Goal: Information Seeking & Learning: Learn about a topic

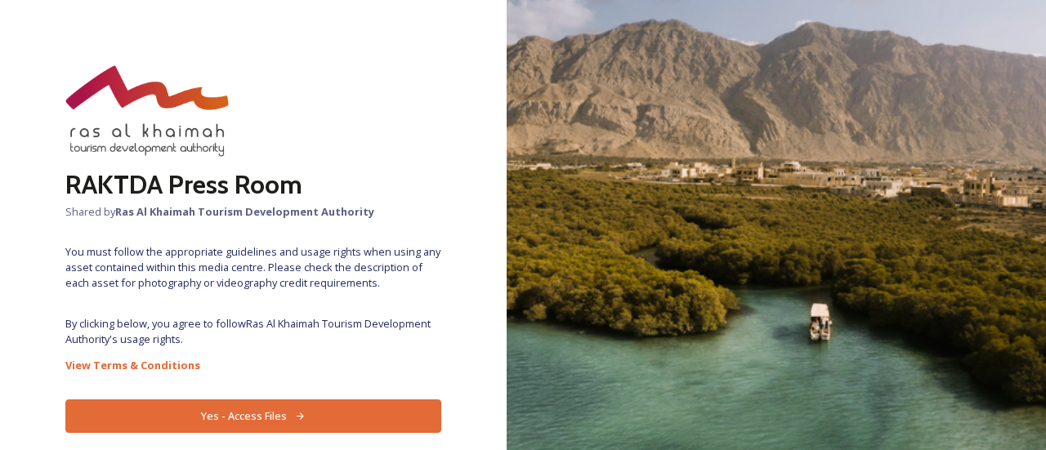
click at [227, 420] on button "Yes - Access Files" at bounding box center [253, 417] width 376 height 34
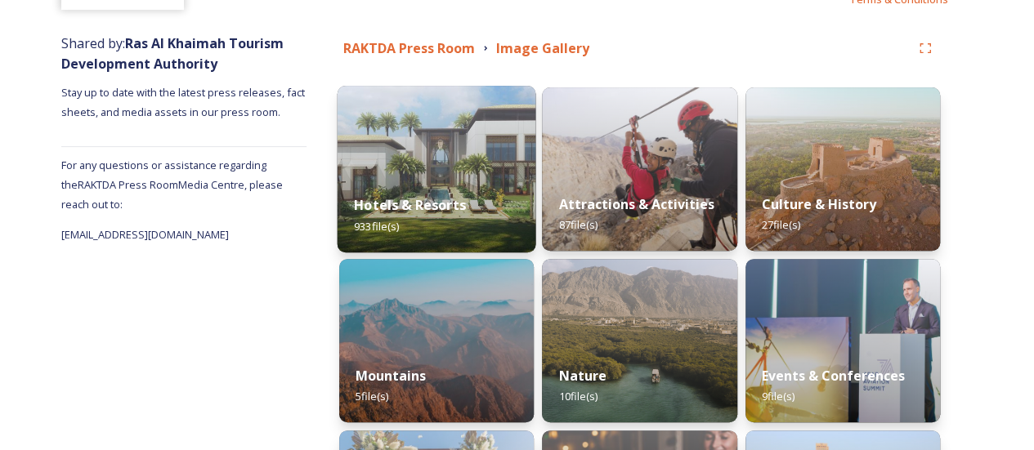
scroll to position [82, 0]
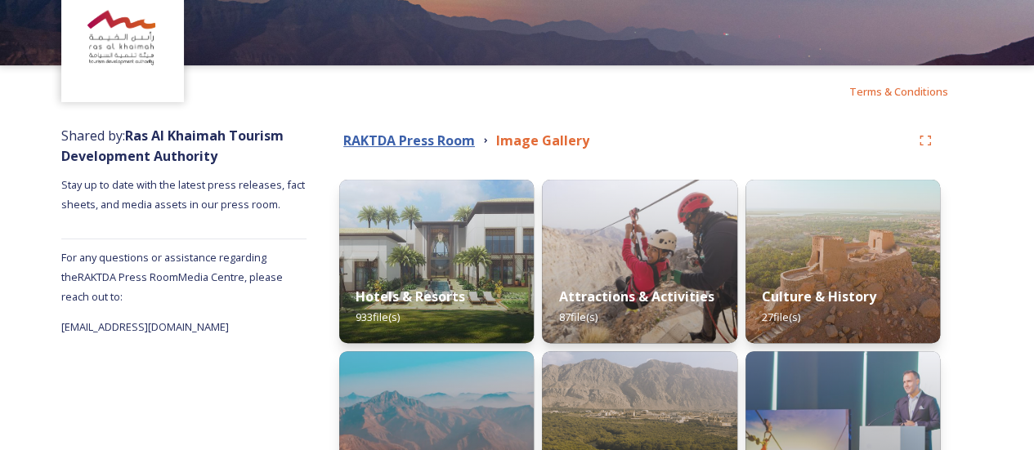
click at [407, 137] on strong "RAKTDA Press Room" at bounding box center [409, 141] width 132 height 18
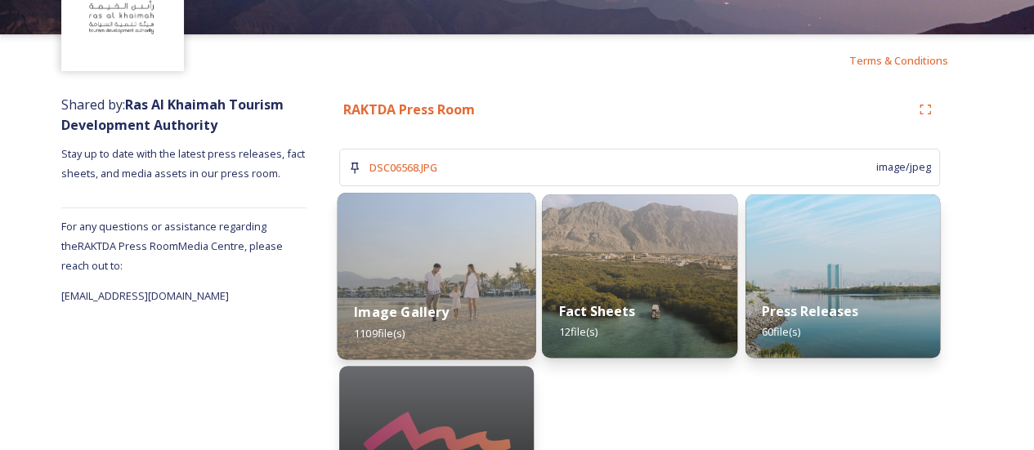
scroll to position [208, 0]
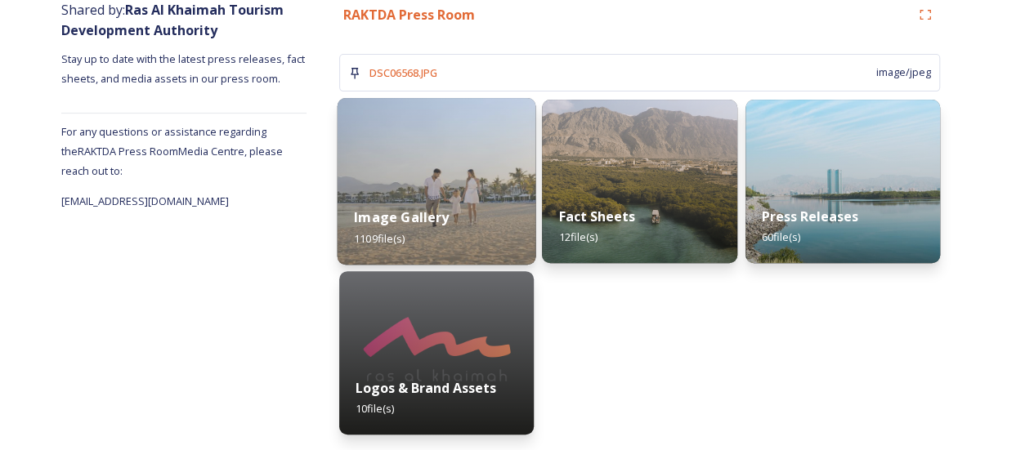
click at [409, 154] on img at bounding box center [437, 181] width 199 height 167
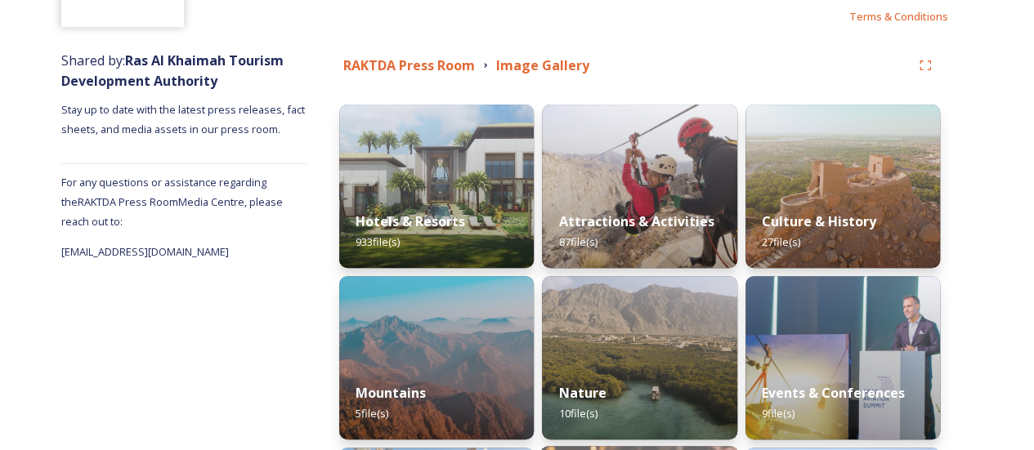
scroll to position [239, 0]
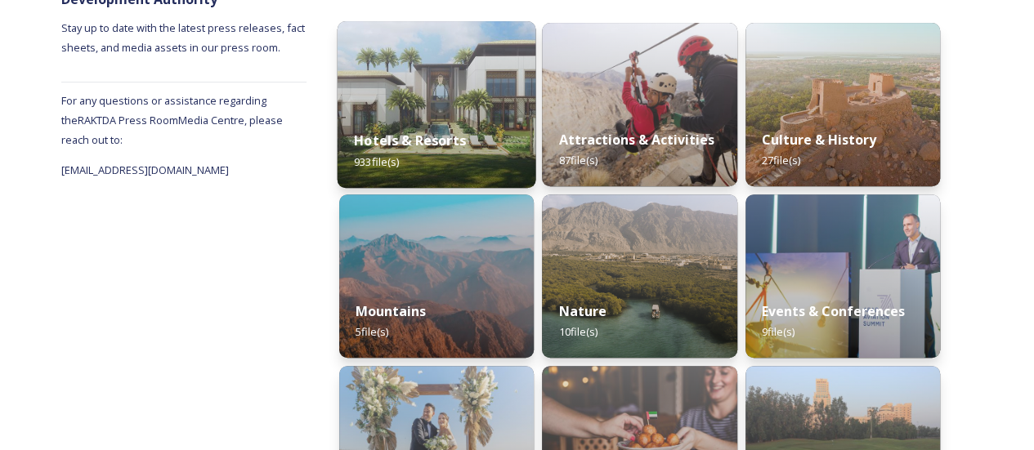
click at [451, 135] on strong "Hotels & Resorts" at bounding box center [410, 141] width 112 height 18
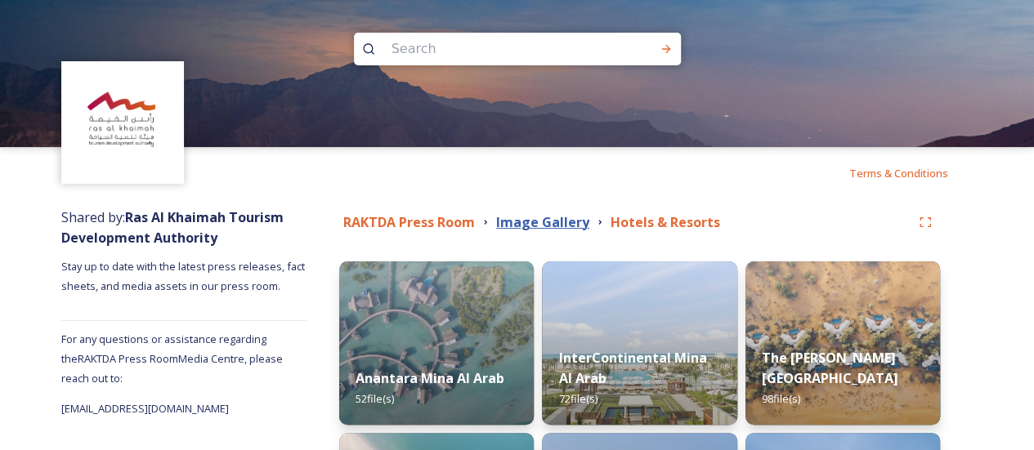
click at [523, 223] on strong "Image Gallery" at bounding box center [542, 222] width 93 height 18
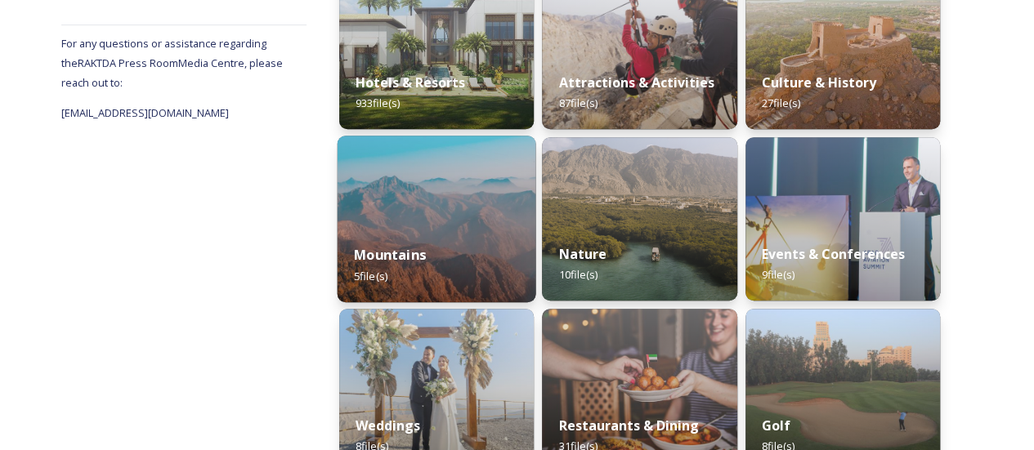
scroll to position [327, 0]
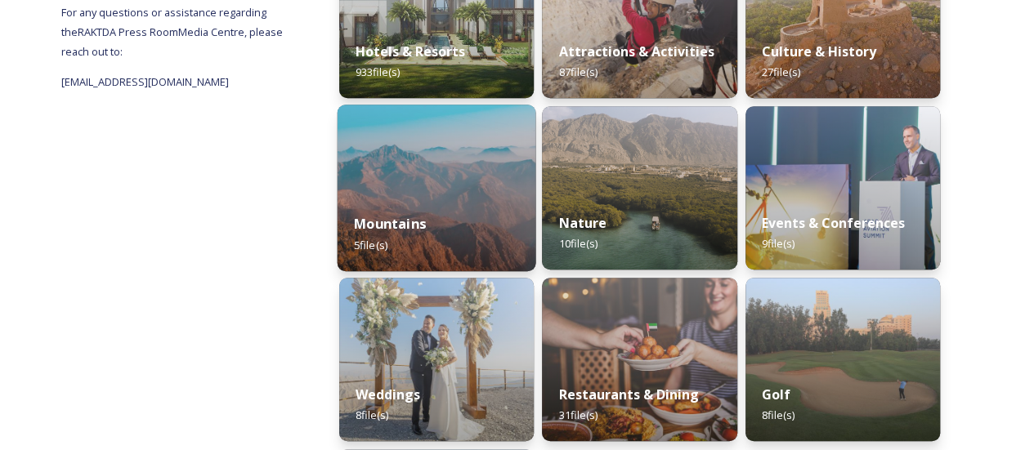
click at [399, 231] on strong "Mountains" at bounding box center [390, 224] width 72 height 18
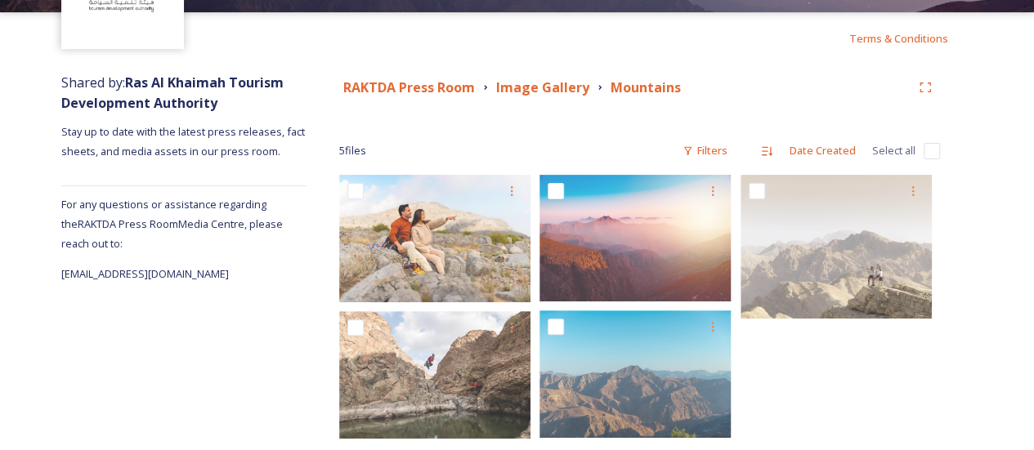
scroll to position [159, 0]
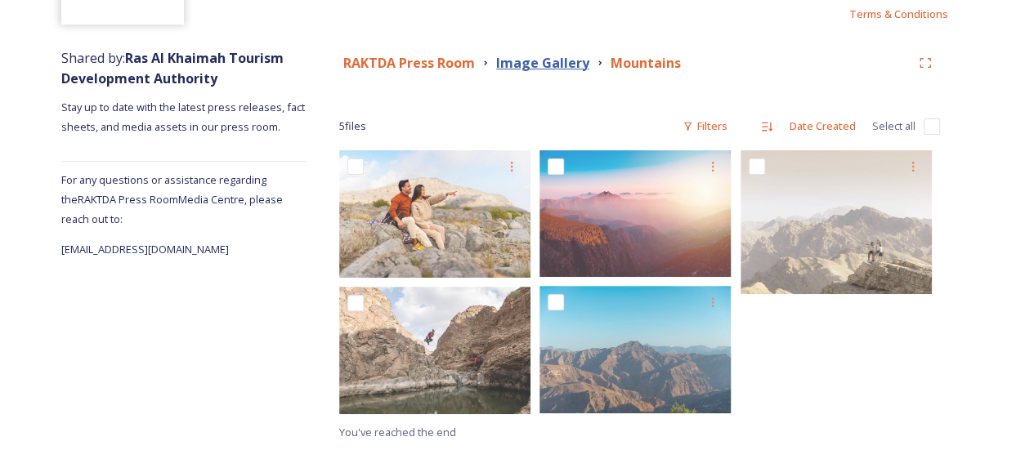
click at [531, 66] on strong "Image Gallery" at bounding box center [542, 63] width 93 height 18
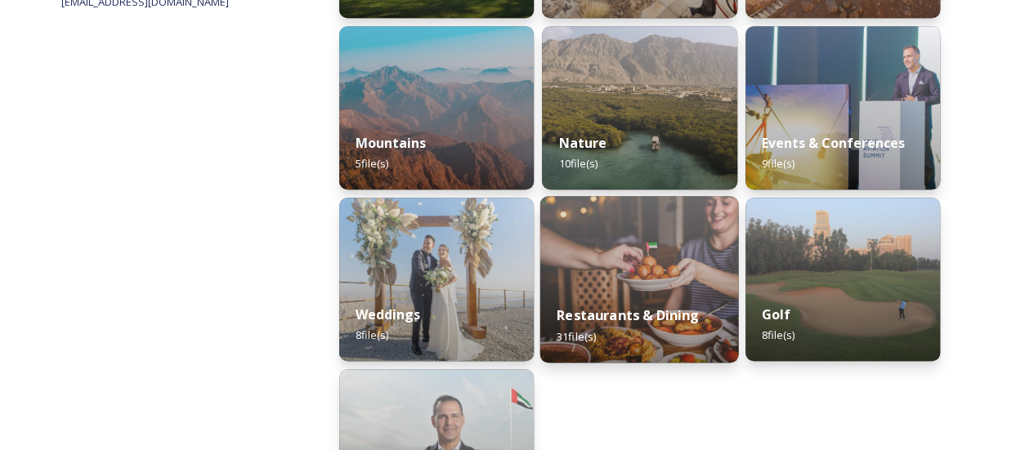
scroll to position [409, 0]
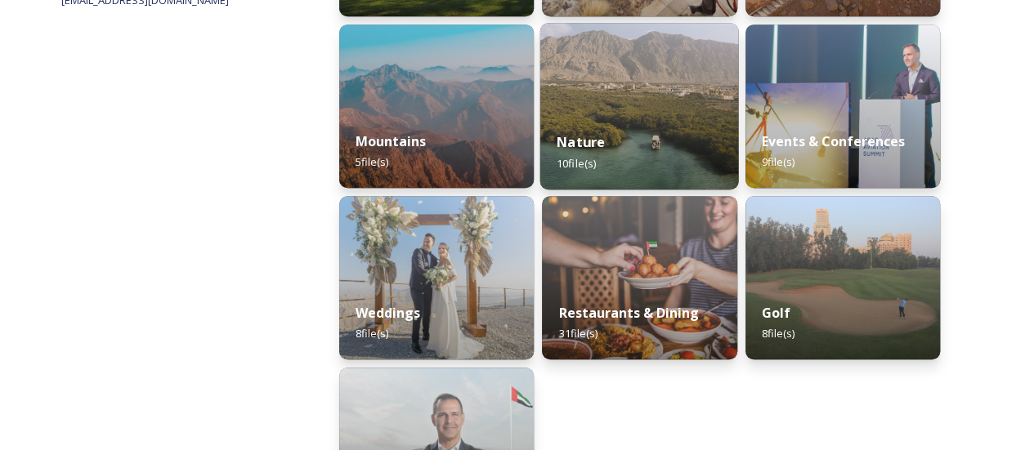
click at [598, 172] on div "Nature 10 file(s)" at bounding box center [639, 152] width 199 height 74
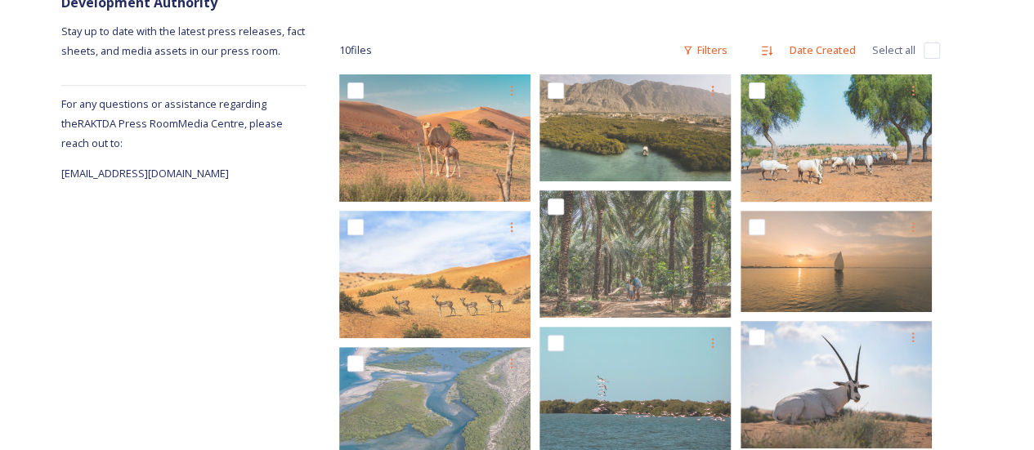
scroll to position [85, 0]
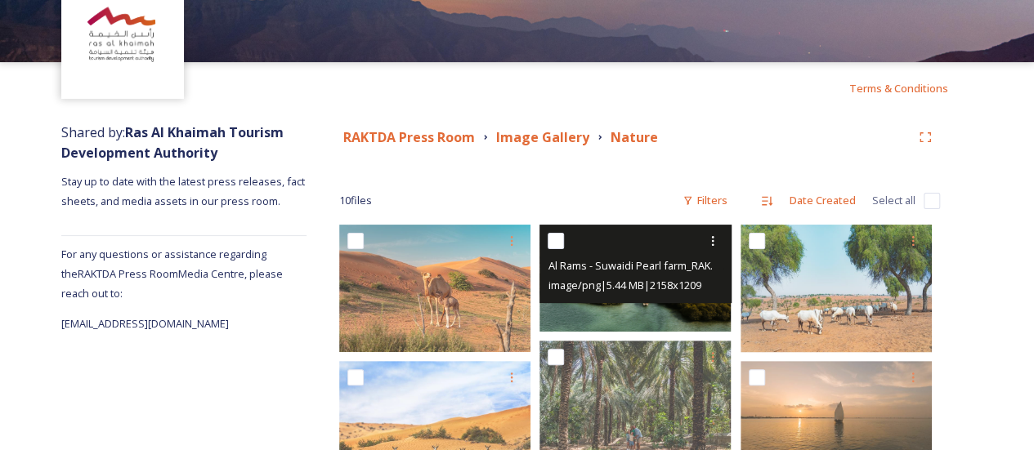
click at [610, 311] on img at bounding box center [634, 278] width 191 height 107
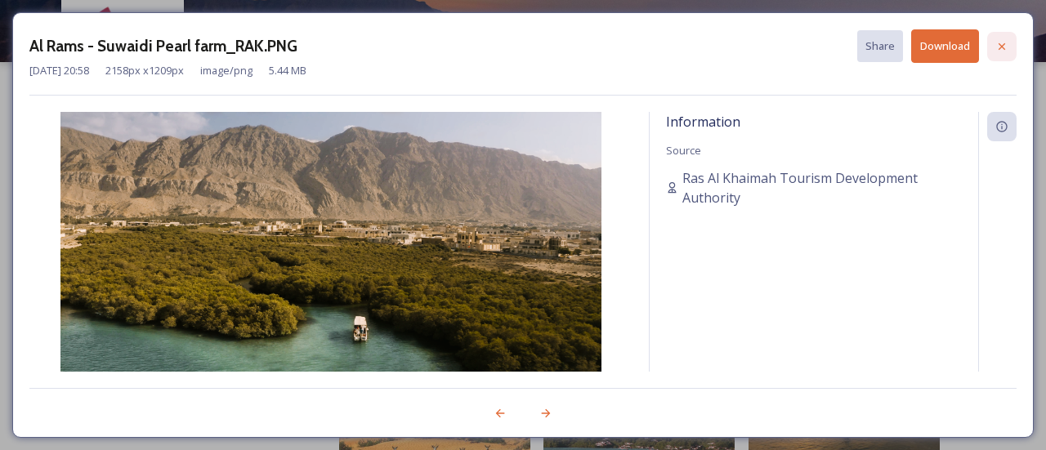
click at [1000, 48] on icon at bounding box center [1001, 46] width 13 height 13
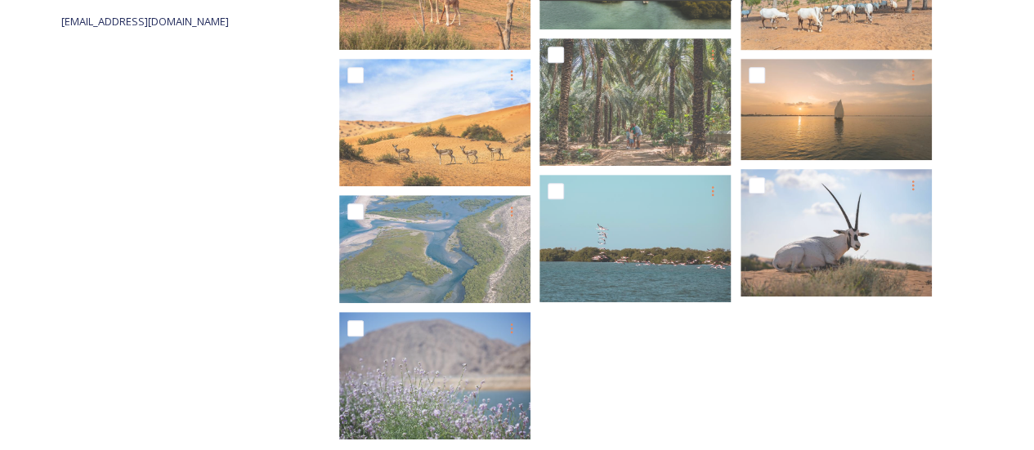
scroll to position [412, 0]
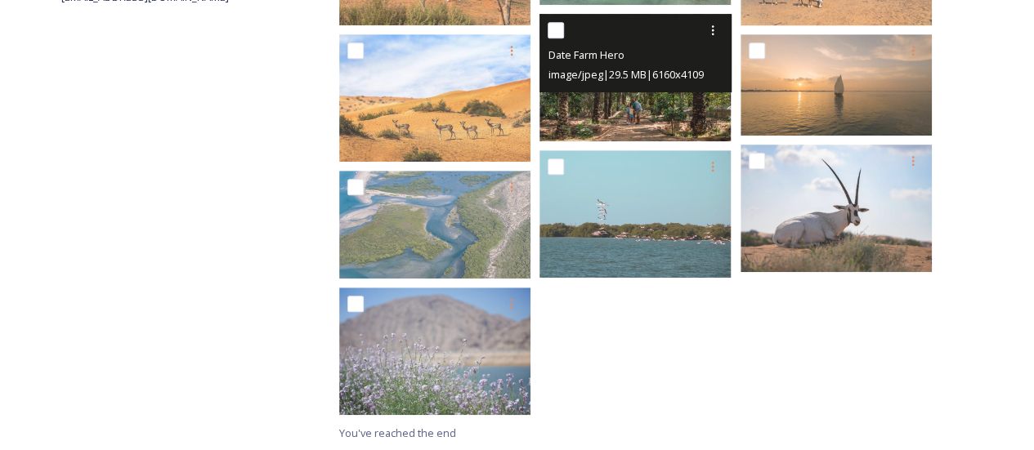
click at [633, 112] on img at bounding box center [634, 77] width 191 height 127
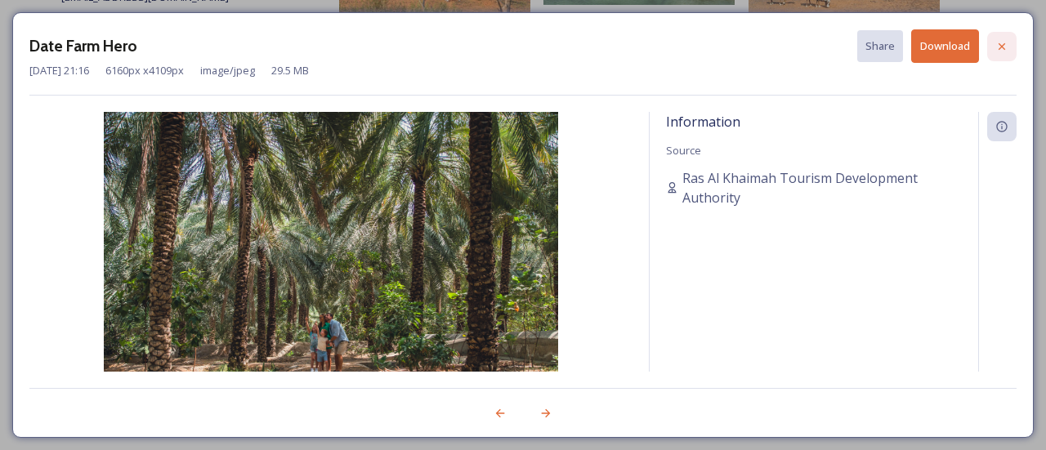
click at [1005, 50] on icon at bounding box center [1001, 46] width 13 height 13
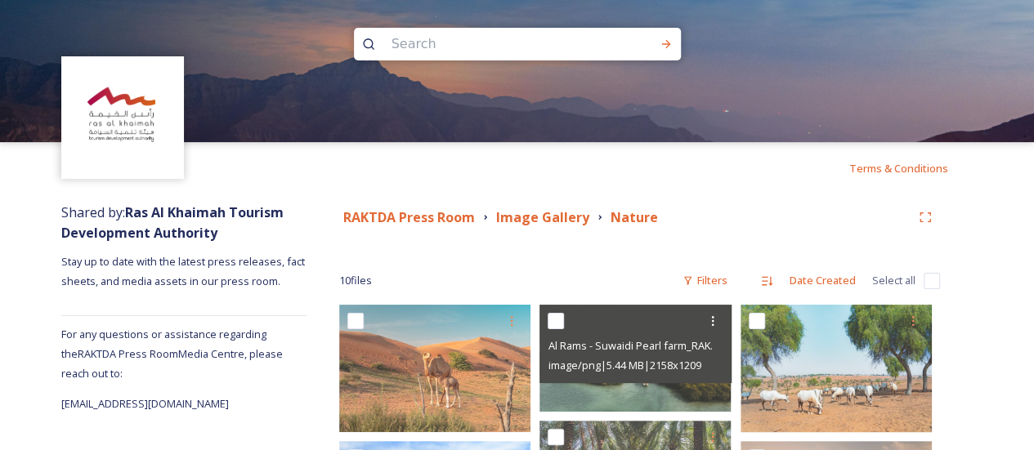
scroll to position [3, 0]
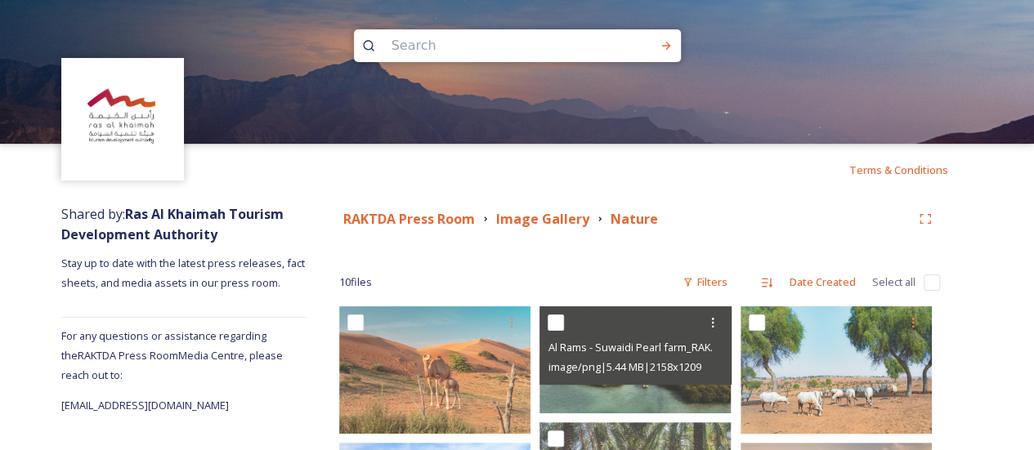
click at [544, 228] on div "Image Gallery" at bounding box center [542, 219] width 93 height 20
click at [544, 223] on strong "Image Gallery" at bounding box center [542, 219] width 93 height 18
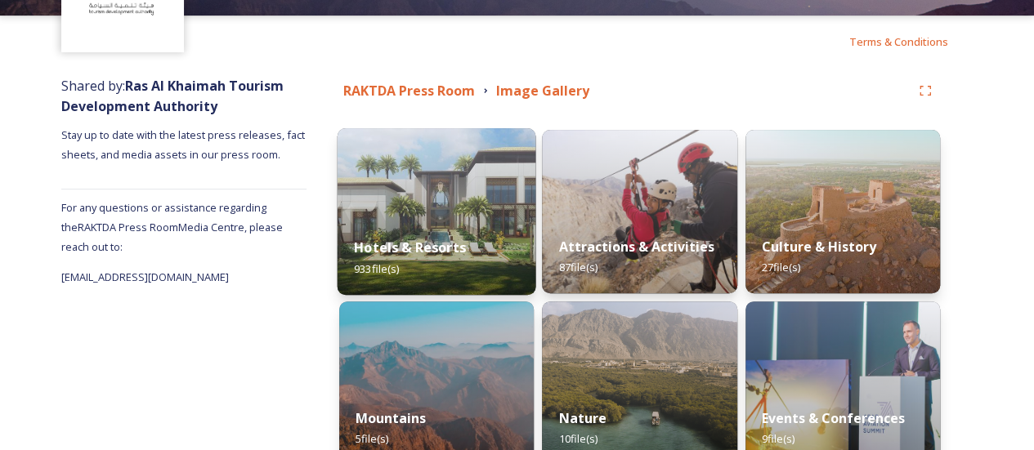
scroll to position [245, 0]
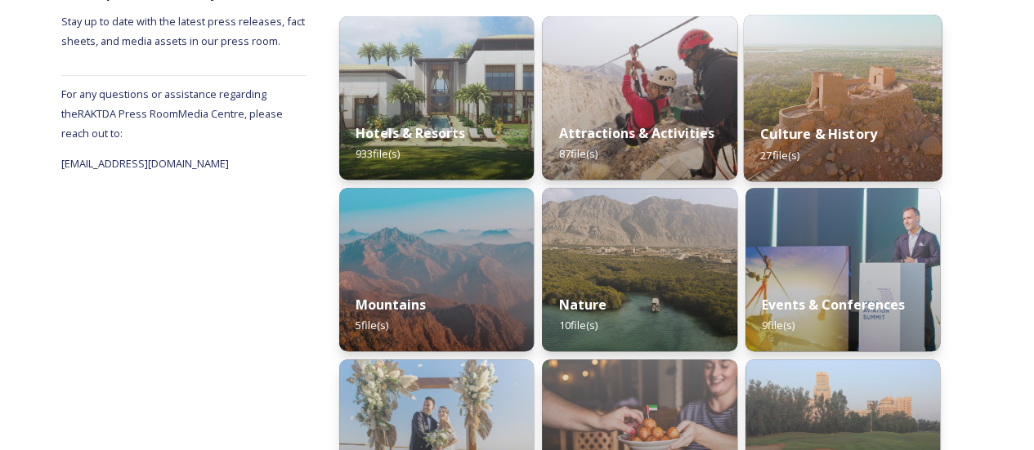
click at [853, 153] on div "Culture & History 27 file(s)" at bounding box center [842, 144] width 199 height 74
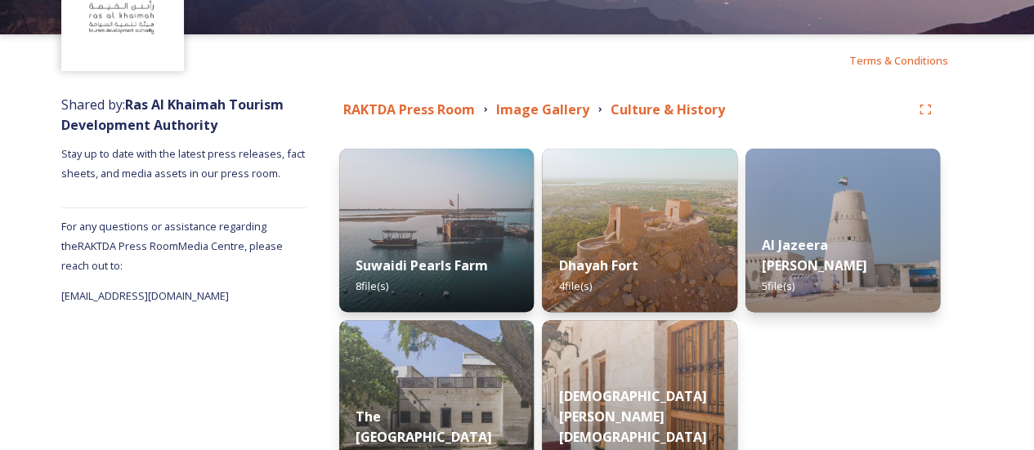
scroll to position [59, 0]
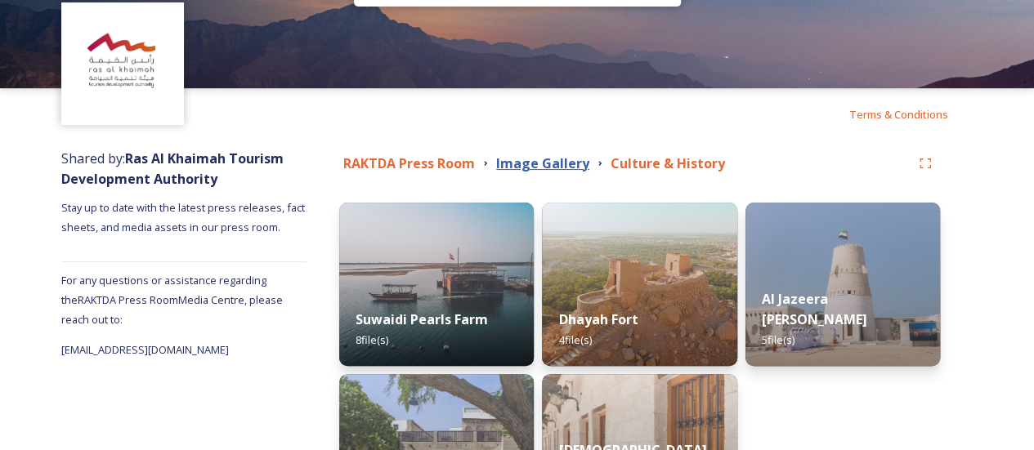
click at [557, 163] on strong "Image Gallery" at bounding box center [542, 163] width 93 height 18
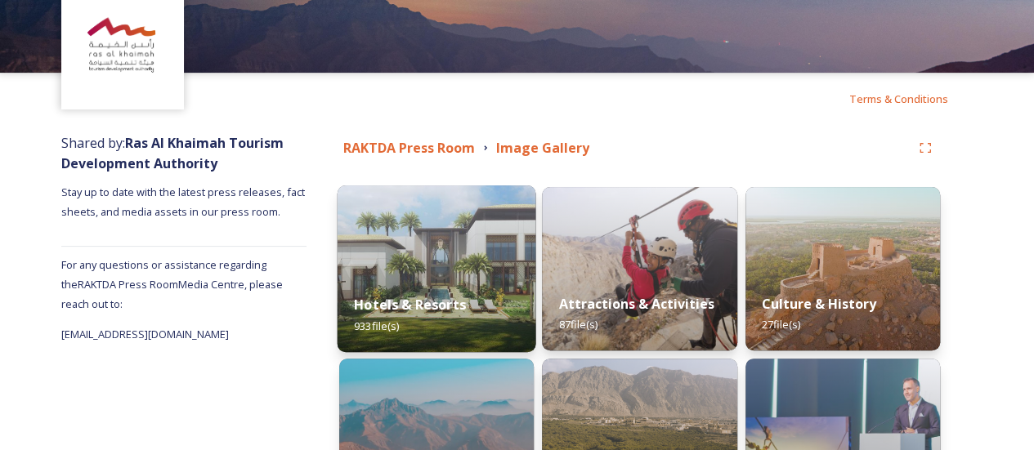
scroll to position [245, 0]
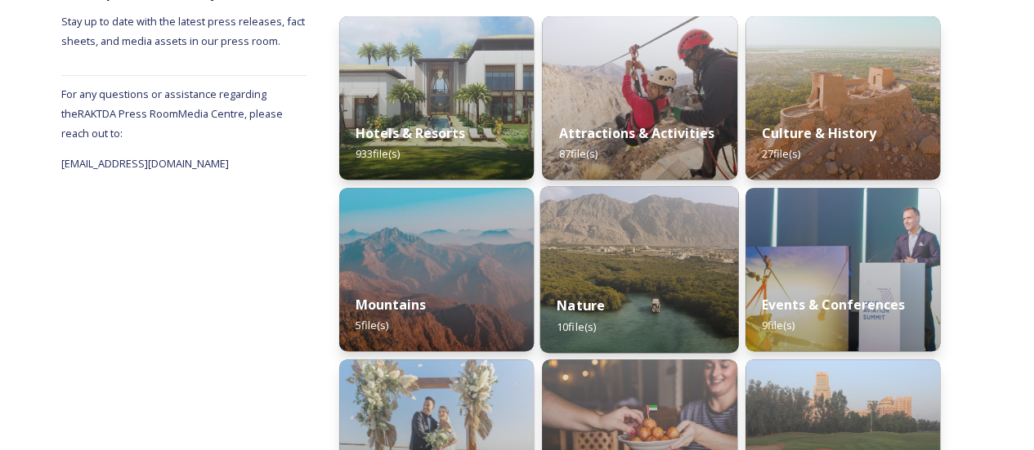
click at [616, 307] on div "Nature 10 file(s)" at bounding box center [639, 316] width 199 height 74
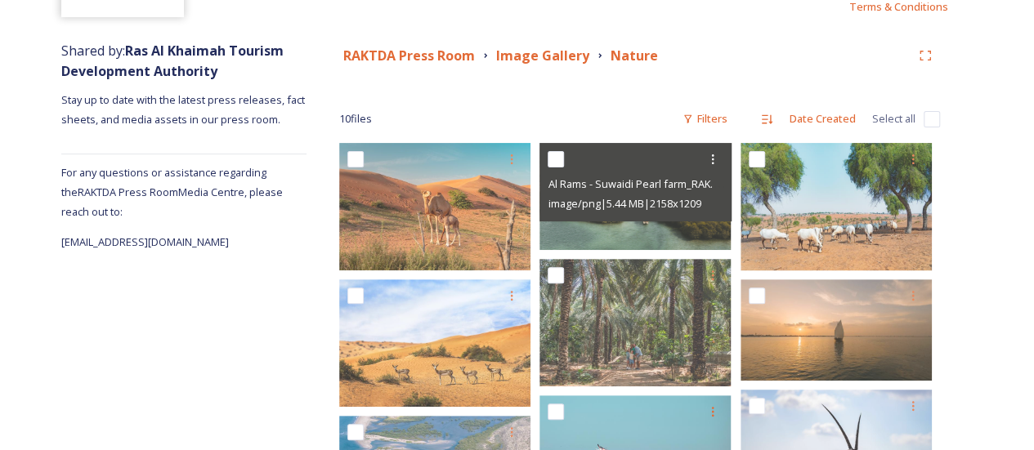
scroll to position [3, 0]
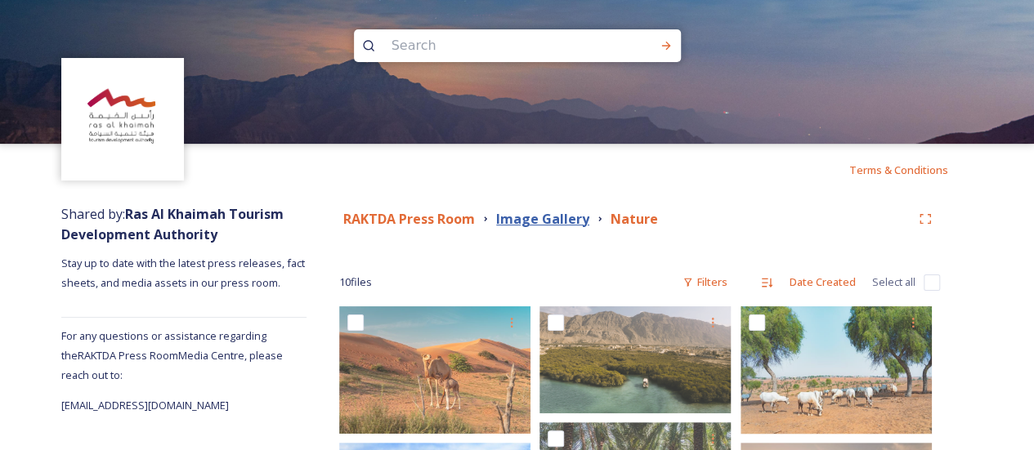
click at [554, 216] on strong "Image Gallery" at bounding box center [542, 219] width 93 height 18
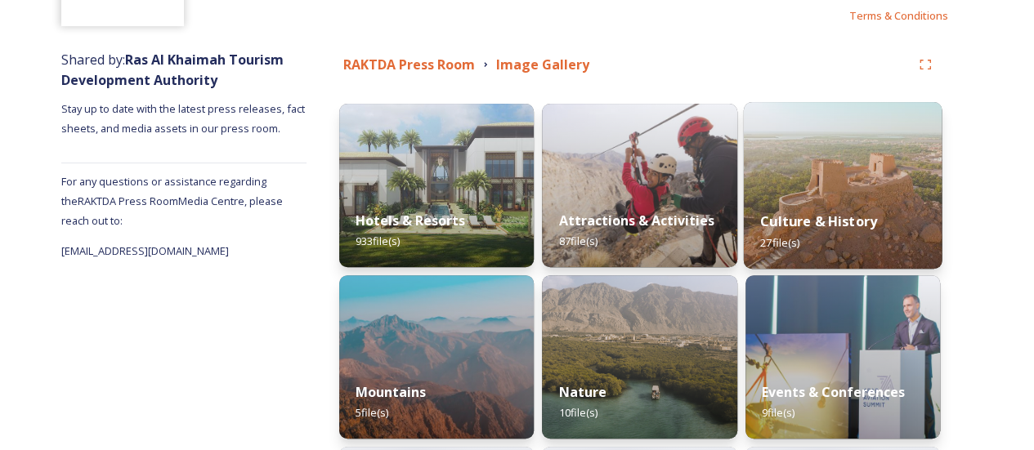
scroll to position [163, 0]
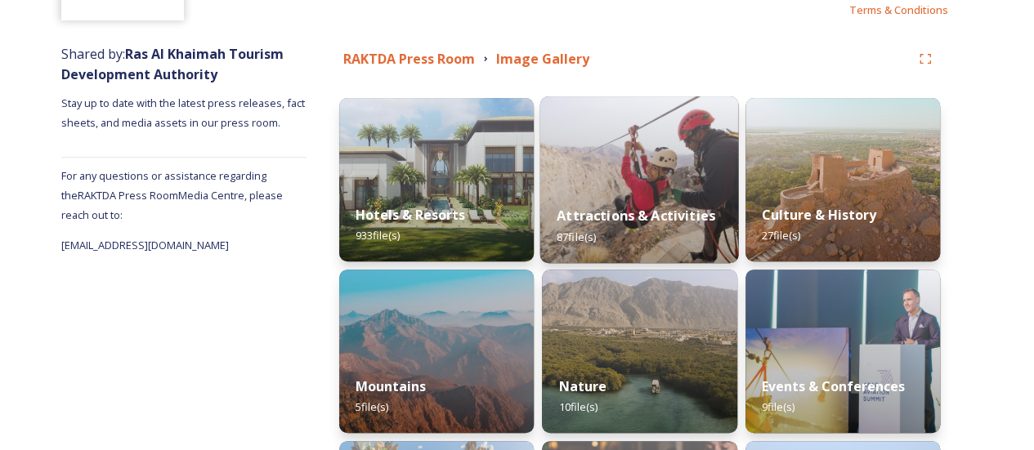
click at [649, 216] on strong "Attractions & Activities" at bounding box center [636, 216] width 159 height 18
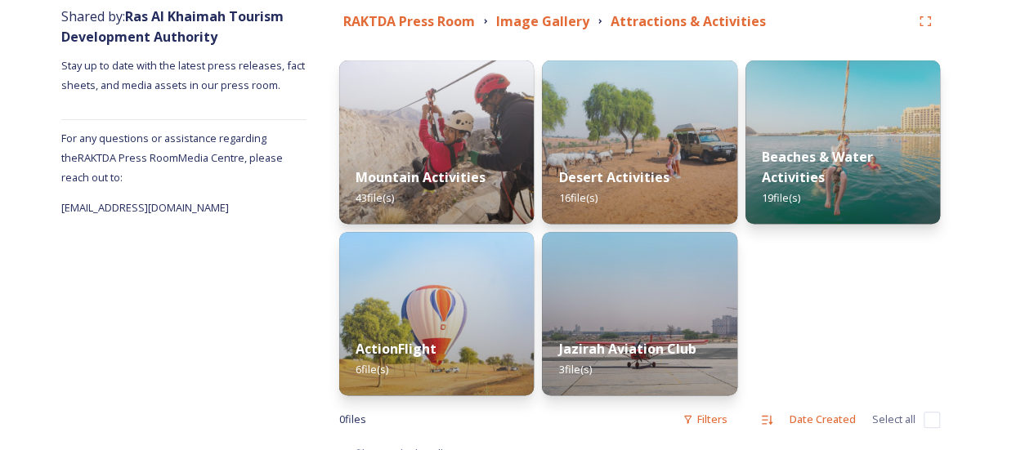
scroll to position [222, 0]
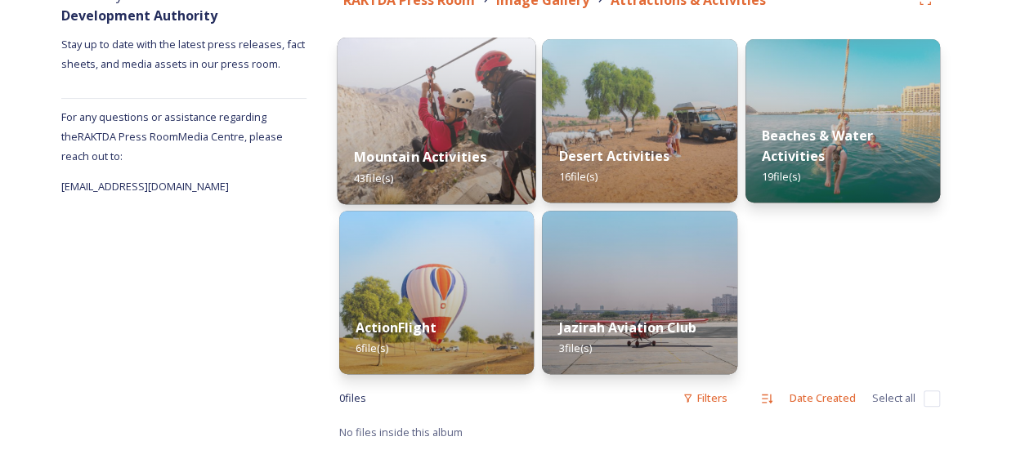
click at [423, 159] on strong "Mountain Activities" at bounding box center [420, 157] width 132 height 18
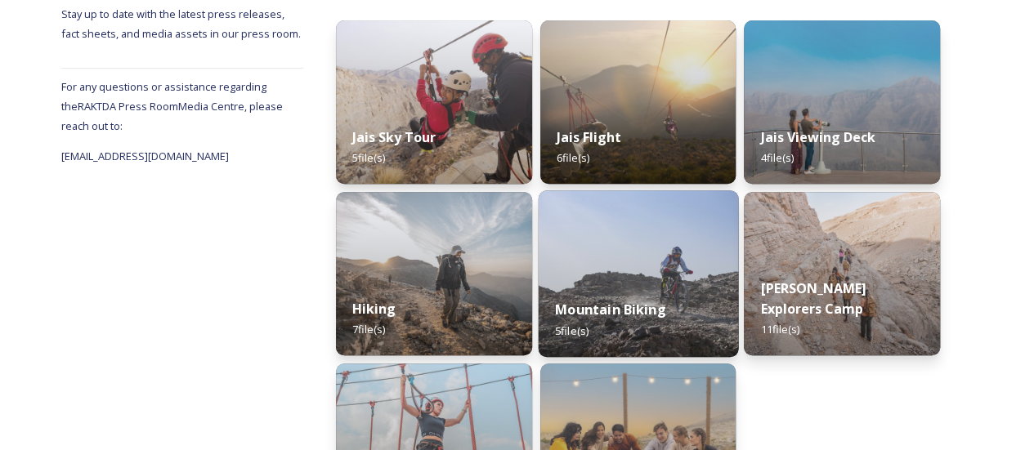
scroll to position [241, 0]
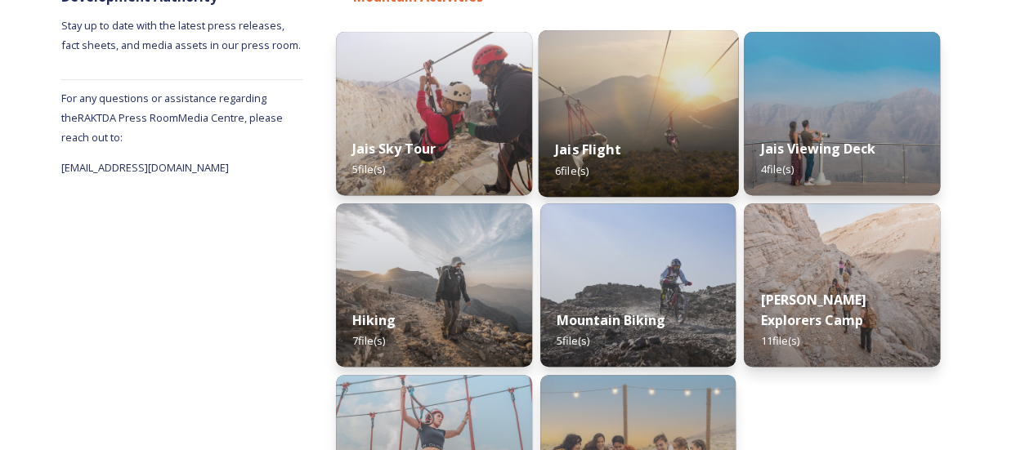
click at [621, 114] on img at bounding box center [637, 113] width 199 height 167
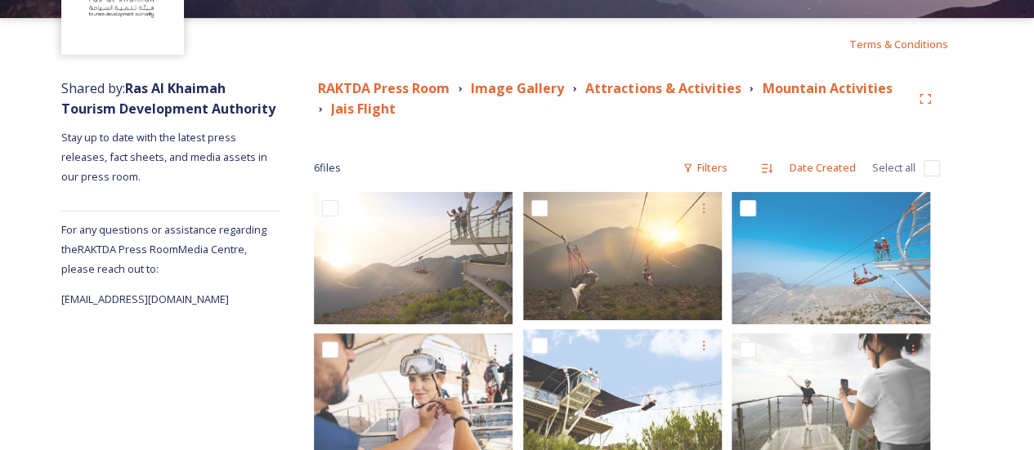
scroll to position [180, 0]
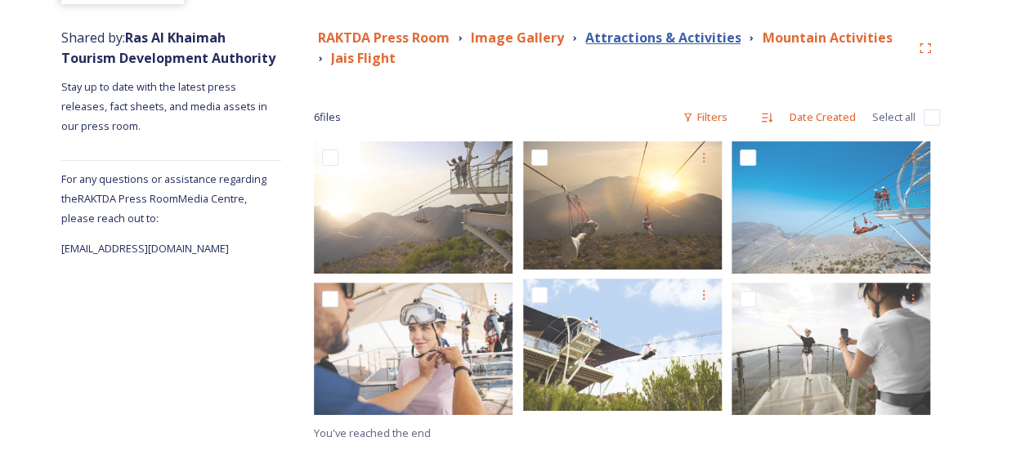
click at [684, 38] on strong "Attractions & Activities" at bounding box center [662, 38] width 155 height 18
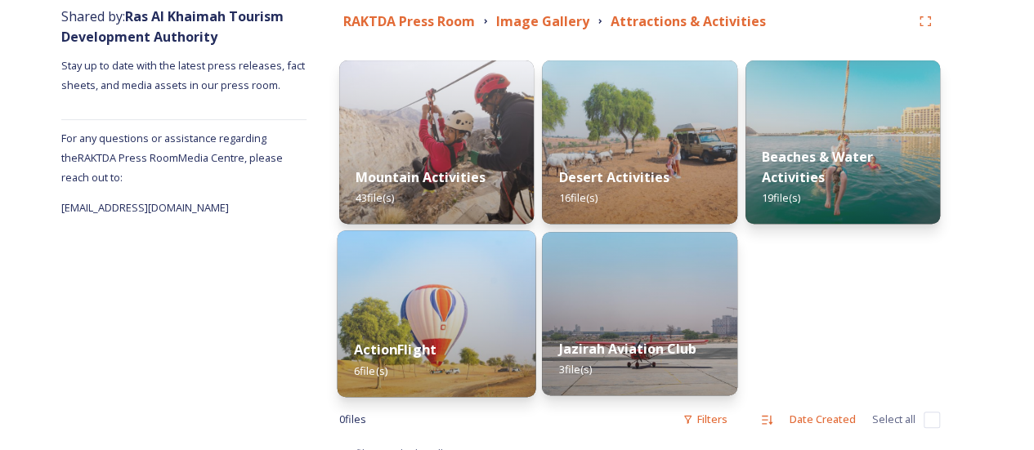
scroll to position [222, 0]
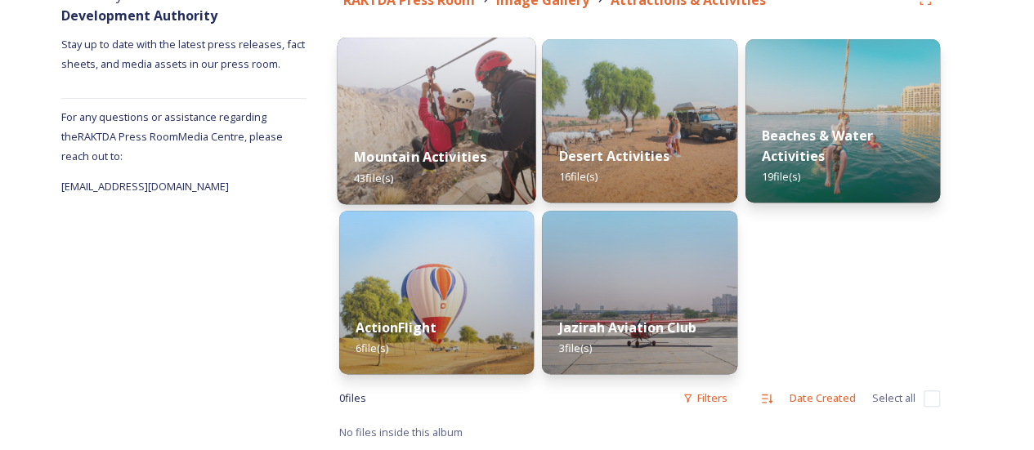
click at [405, 154] on strong "Mountain Activities" at bounding box center [420, 157] width 132 height 18
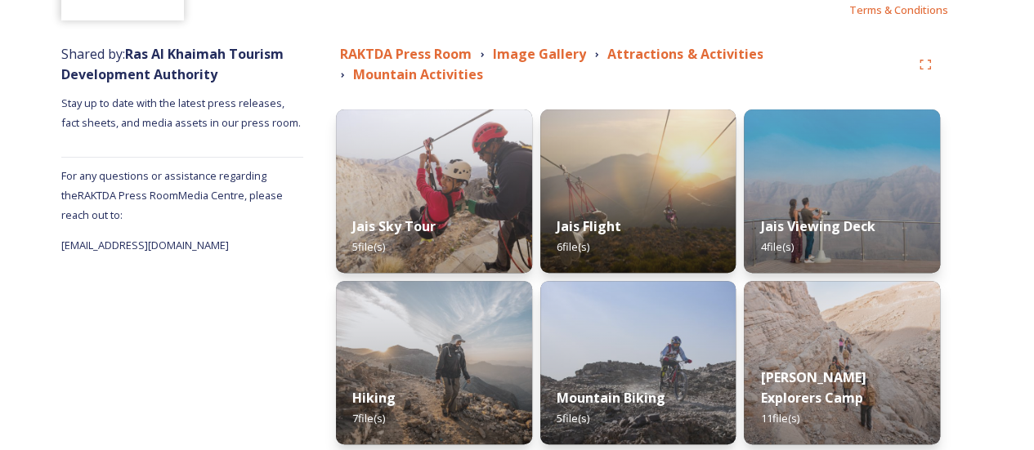
scroll to position [245, 0]
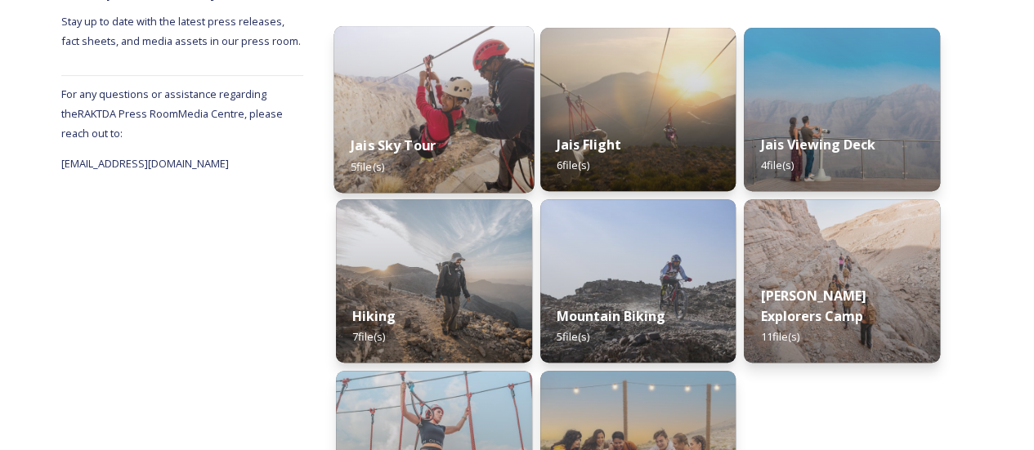
click at [436, 157] on div "Jais Sky Tour 5 file(s)" at bounding box center [433, 156] width 199 height 74
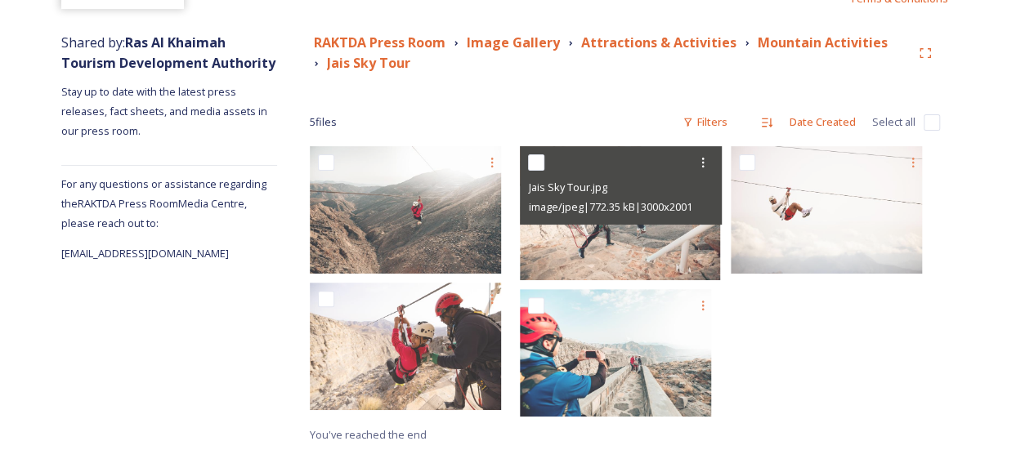
scroll to position [177, 0]
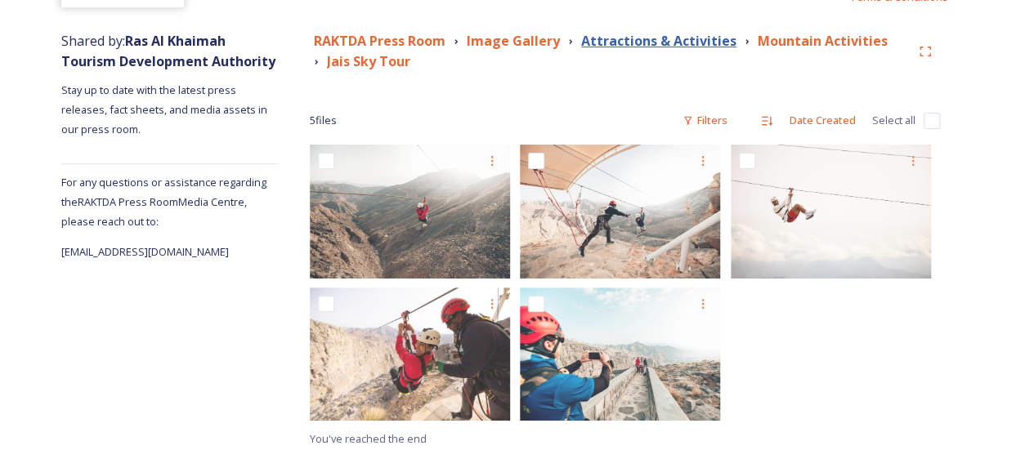
click at [678, 36] on strong "Attractions & Activities" at bounding box center [658, 41] width 155 height 18
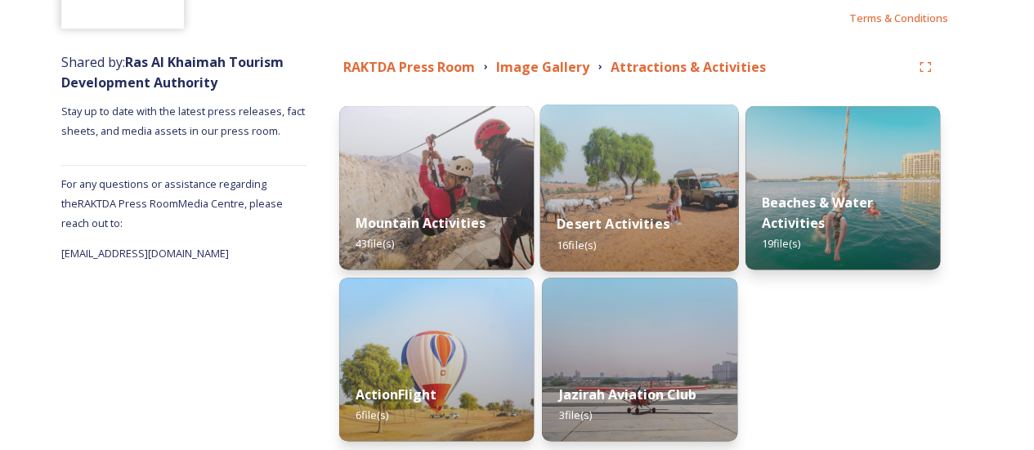
scroll to position [222, 0]
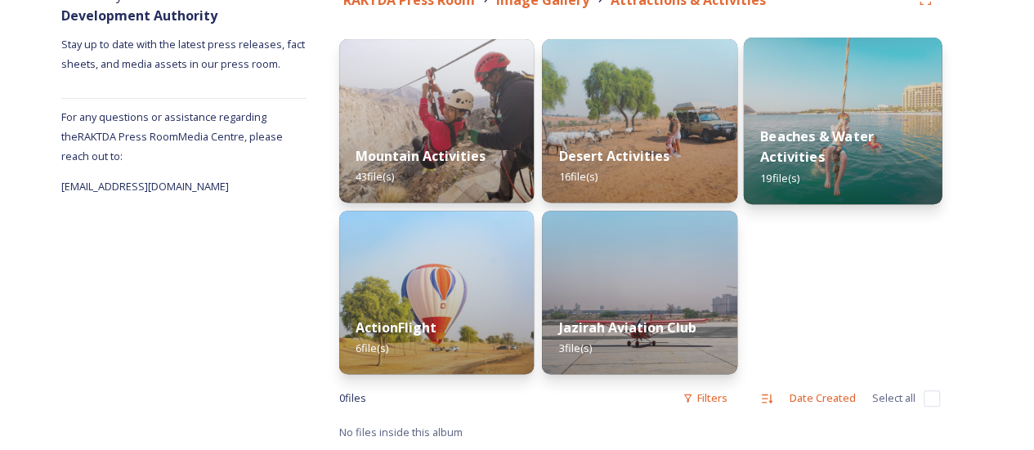
click at [817, 164] on strong "Beaches & Water Activities" at bounding box center [817, 146] width 114 height 39
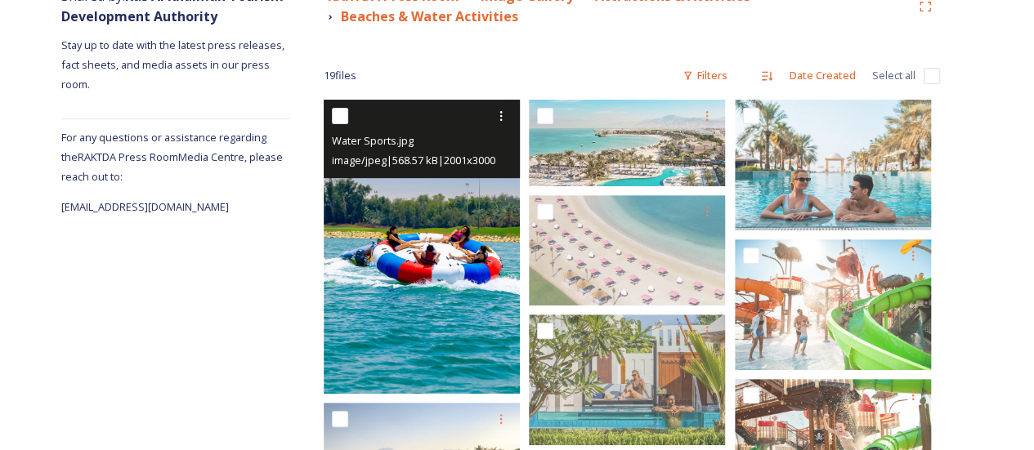
scroll to position [58, 0]
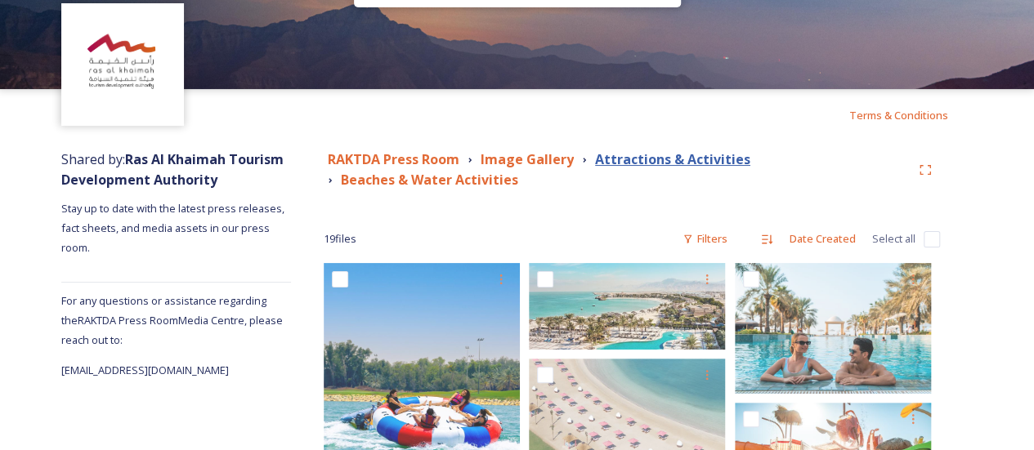
click at [633, 154] on strong "Attractions & Activities" at bounding box center [672, 159] width 155 height 18
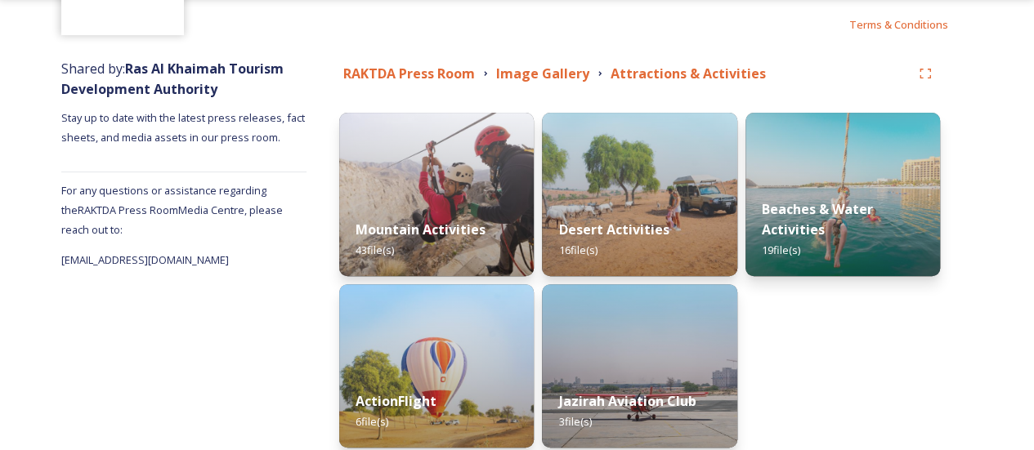
scroll to position [163, 0]
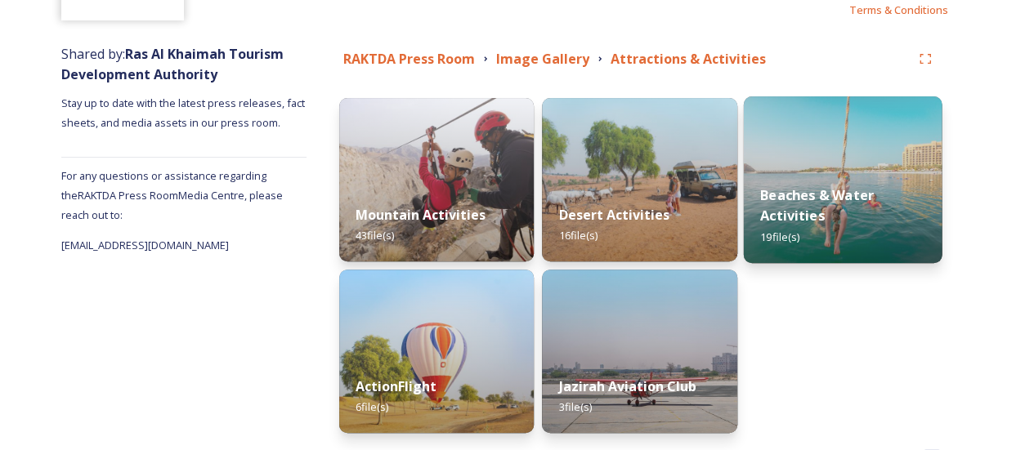
click at [836, 222] on div "Beaches & Water Activities 19 file(s)" at bounding box center [842, 215] width 199 height 95
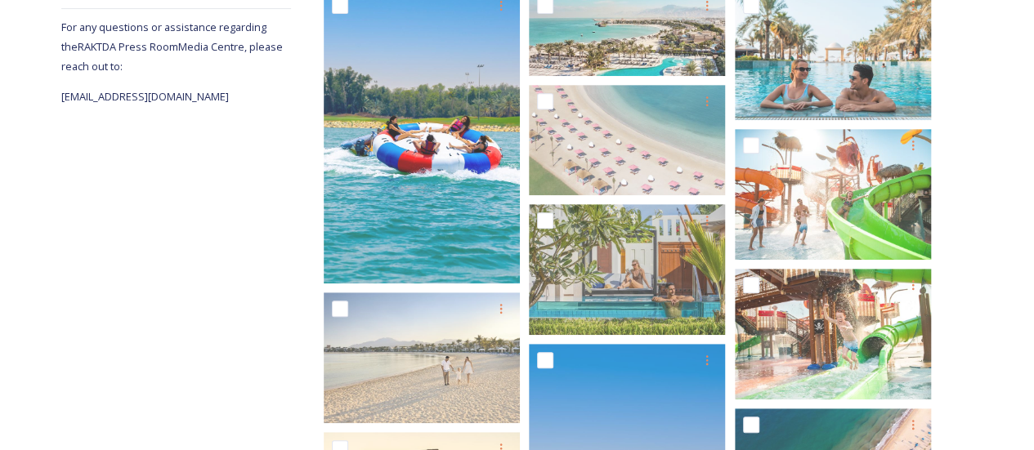
scroll to position [140, 0]
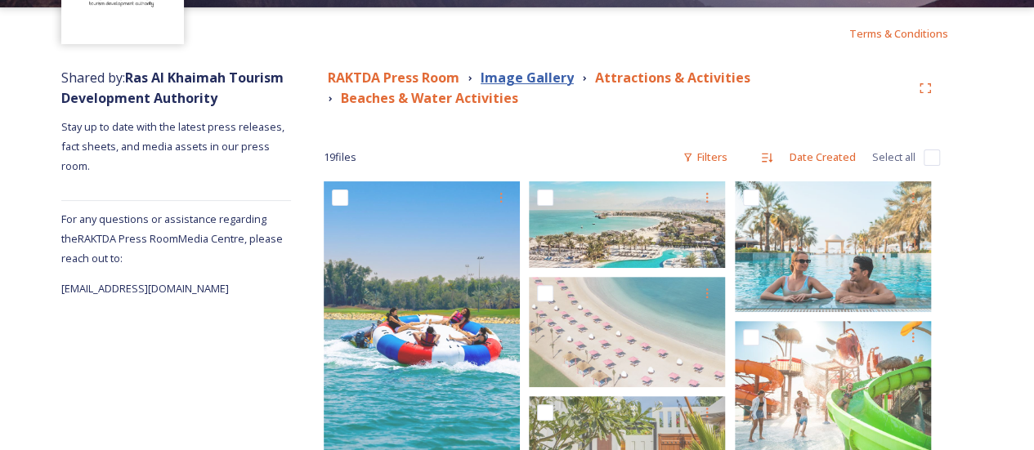
click at [538, 83] on strong "Image Gallery" at bounding box center [527, 78] width 93 height 18
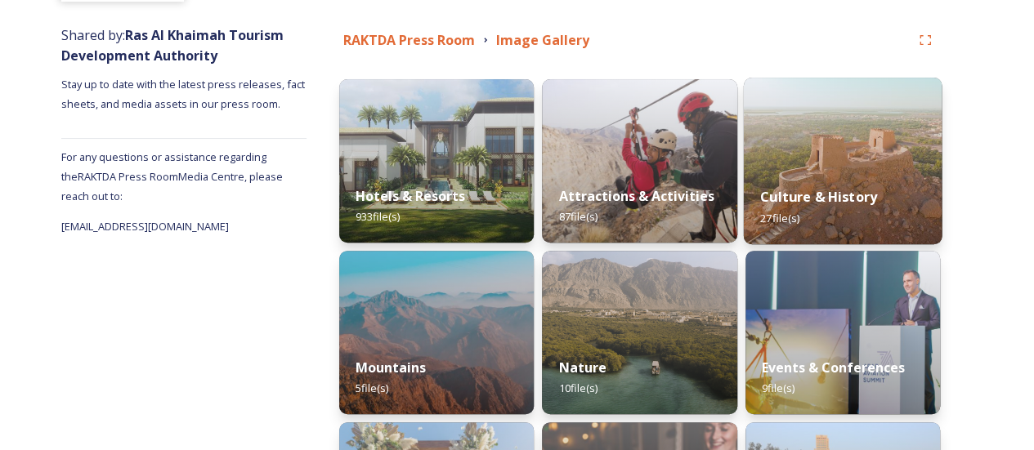
scroll to position [245, 0]
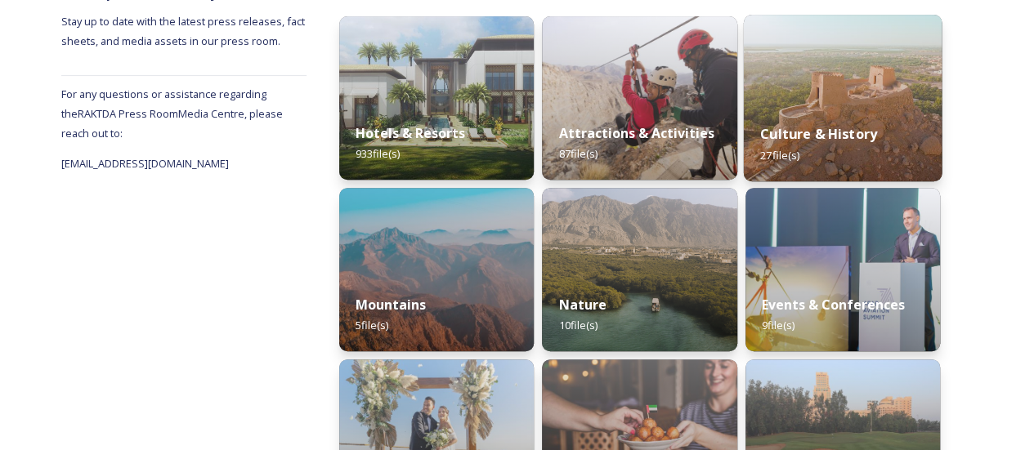
click at [812, 153] on div "Culture & History 27 file(s)" at bounding box center [842, 144] width 199 height 74
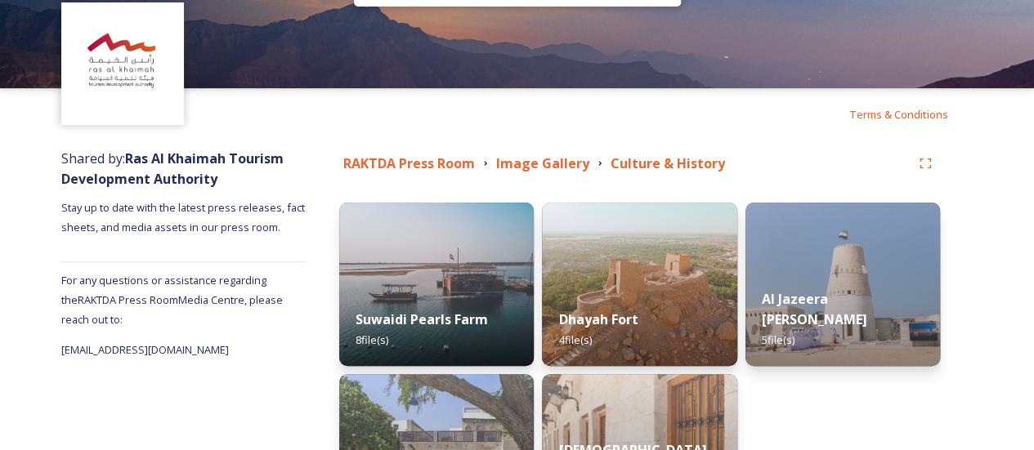
scroll to position [59, 0]
click at [361, 163] on strong "RAKTDA Press Room" at bounding box center [409, 163] width 132 height 18
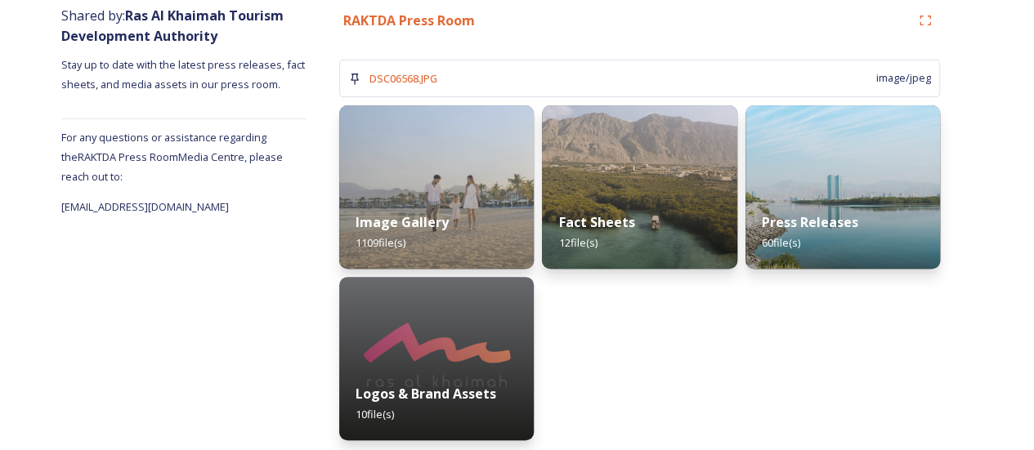
scroll to position [208, 0]
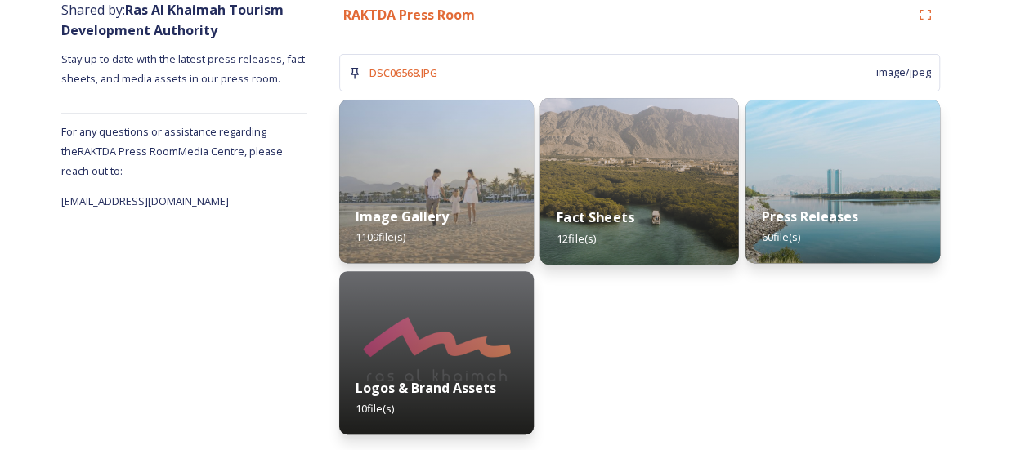
click at [630, 215] on strong "Fact Sheets" at bounding box center [596, 217] width 78 height 18
